Goal: Information Seeking & Learning: Learn about a topic

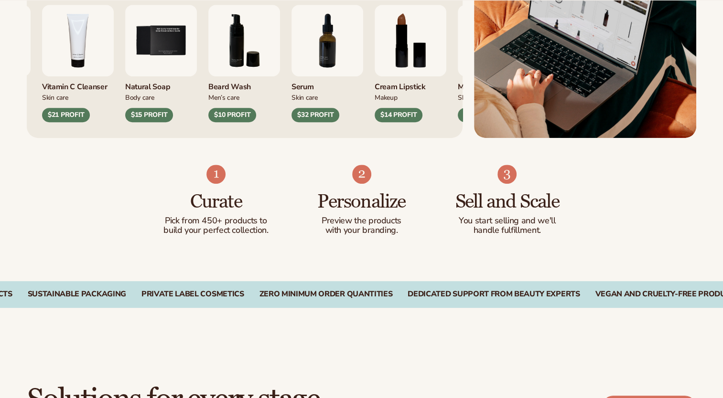
scroll to position [764, 0]
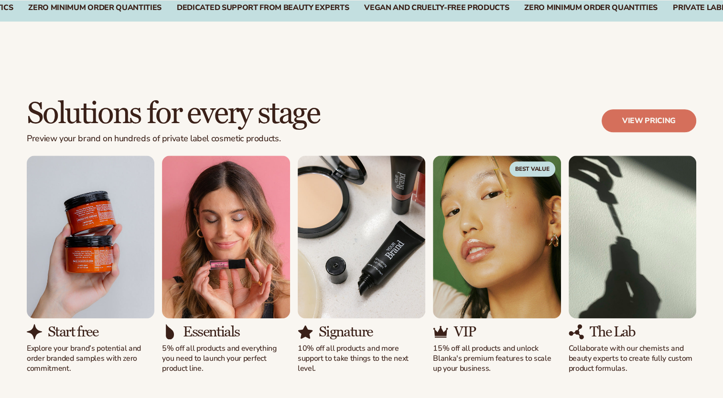
click at [96, 246] on img "1 / 5" at bounding box center [91, 237] width 128 height 163
click at [81, 328] on h3 "Start free" at bounding box center [73, 332] width 50 height 16
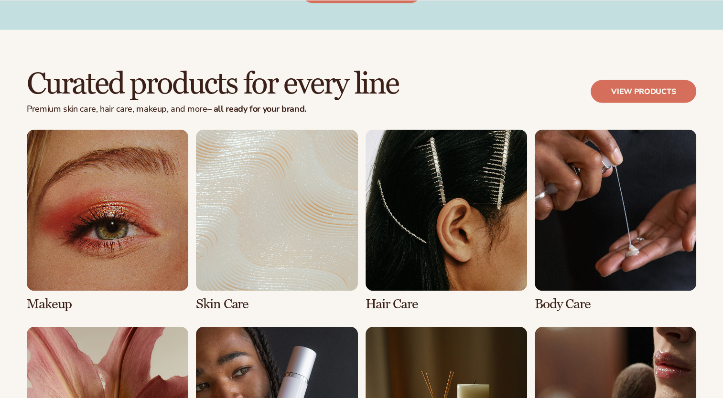
scroll to position [1863, 0]
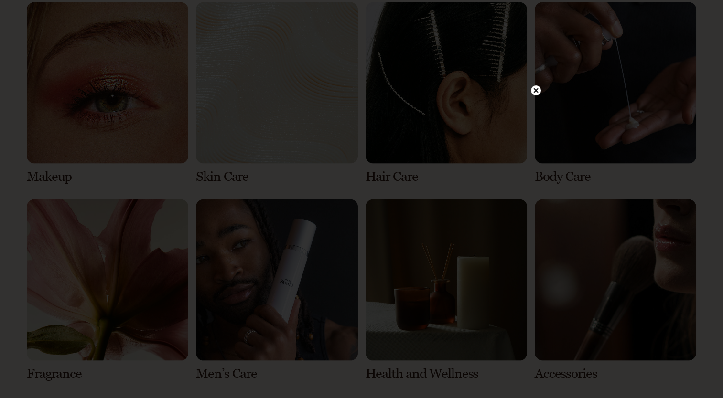
click at [534, 89] on circle at bounding box center [536, 90] width 10 height 10
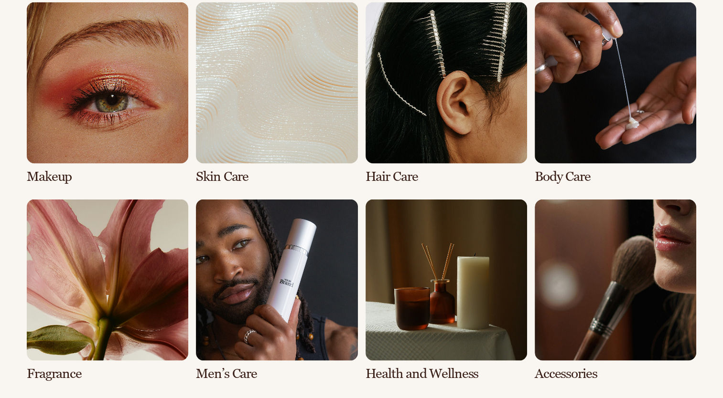
click at [480, 105] on link "3 / 8" at bounding box center [445, 93] width 161 height 182
click at [465, 107] on link "3 / 8" at bounding box center [445, 93] width 161 height 182
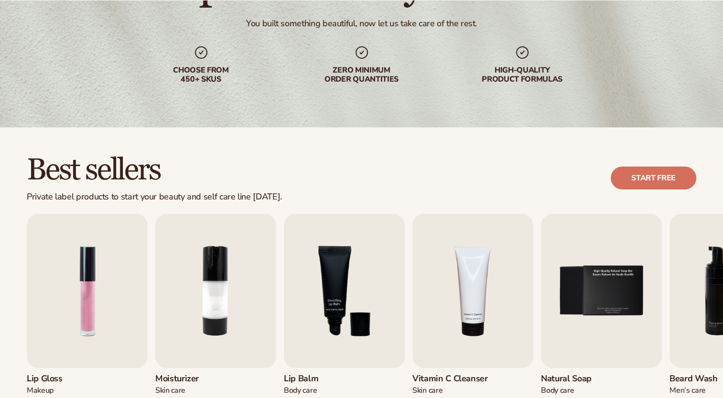
scroll to position [239, 0]
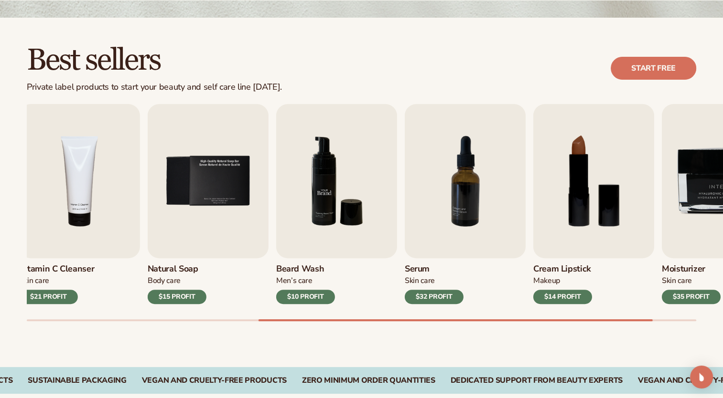
click at [302, 228] on img "6 / 9" at bounding box center [336, 181] width 121 height 154
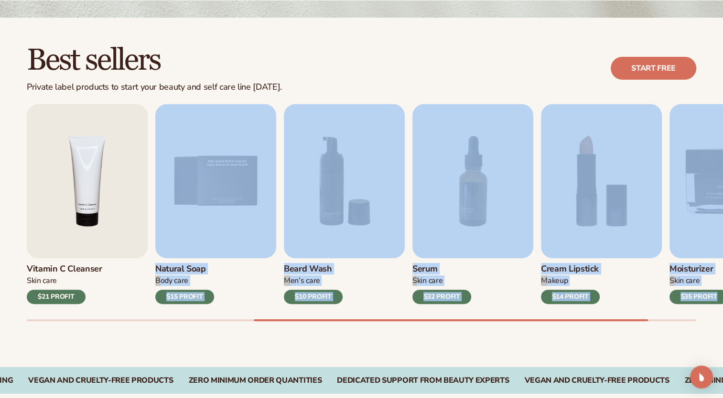
drag, startPoint x: 662, startPoint y: 205, endPoint x: 538, endPoint y: 344, distance: 186.0
click at [538, 344] on div "Best sellers Private label products to start your beauty and self care line tod…" at bounding box center [361, 193] width 723 height 350
click at [540, 342] on div "Best sellers Private label products to start your beauty and self care line tod…" at bounding box center [361, 193] width 723 height 350
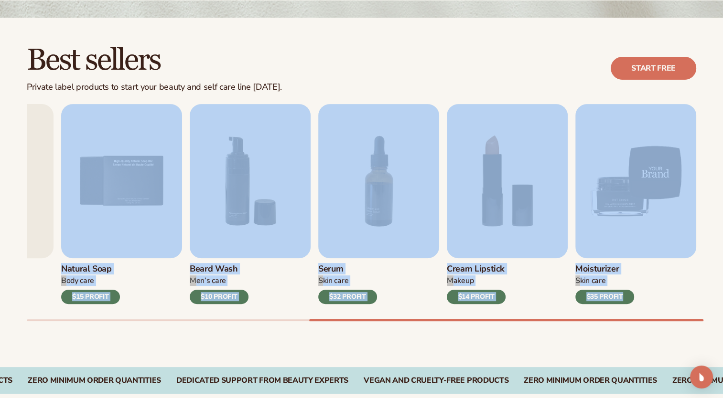
click at [635, 180] on img "9 / 9" at bounding box center [635, 181] width 121 height 154
click at [604, 193] on img "9 / 9" at bounding box center [635, 181] width 121 height 154
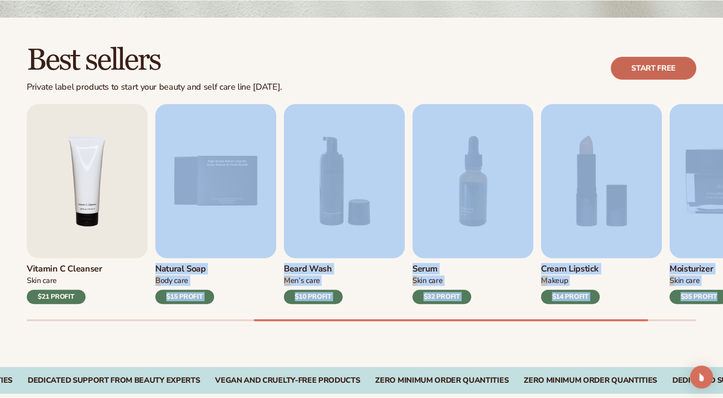
click at [641, 72] on link "Start free" at bounding box center [652, 68] width 85 height 23
